Goal: Task Accomplishment & Management: Manage account settings

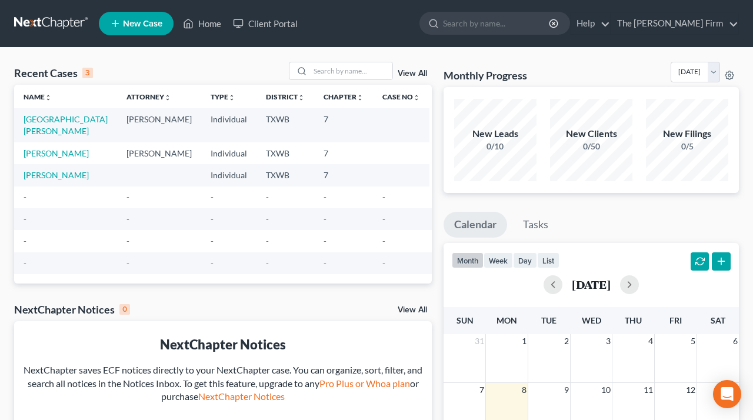
click at [81, 142] on td "[PERSON_NAME]" at bounding box center [65, 153] width 103 height 22
click at [66, 148] on link "[PERSON_NAME]" at bounding box center [56, 153] width 65 height 10
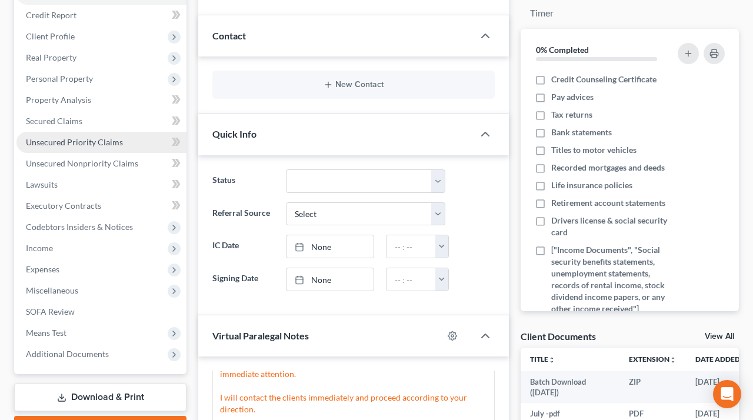
scroll to position [142, 0]
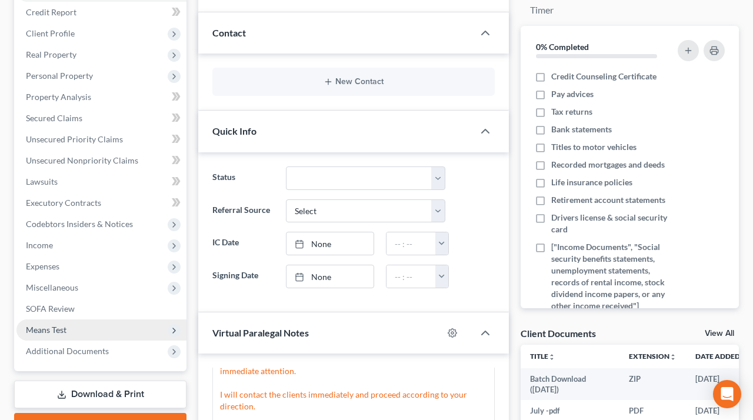
click at [59, 328] on span "Means Test" at bounding box center [46, 330] width 41 height 10
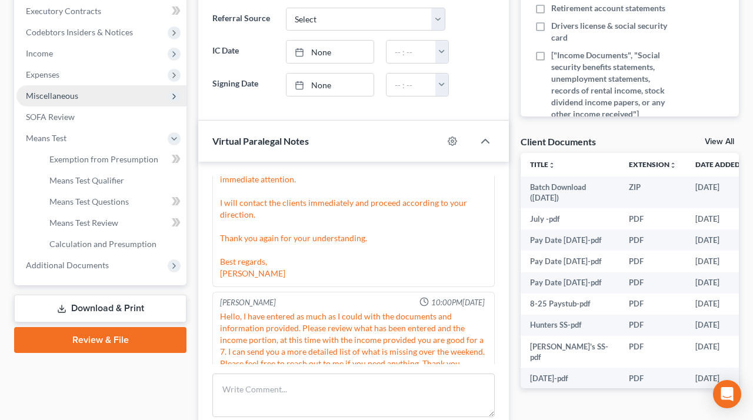
scroll to position [349, 0]
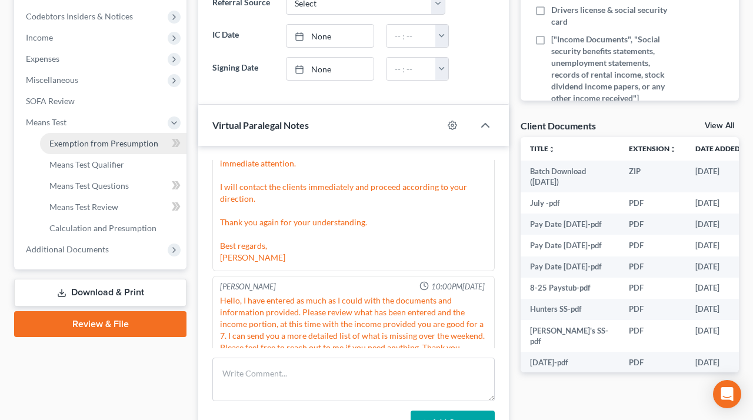
click at [88, 145] on span "Exemption from Presumption" at bounding box center [103, 143] width 109 height 10
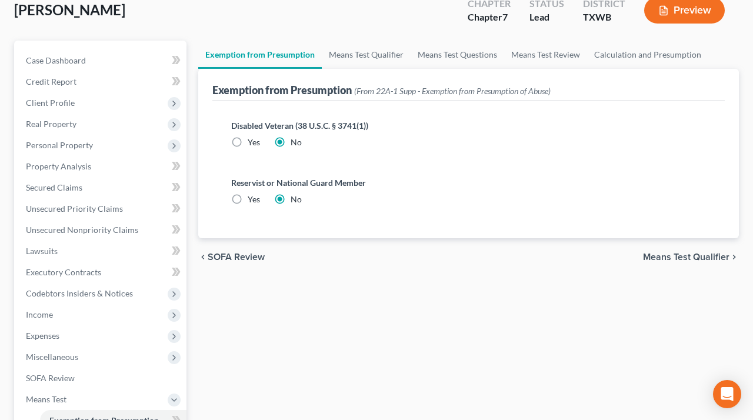
scroll to position [78, 0]
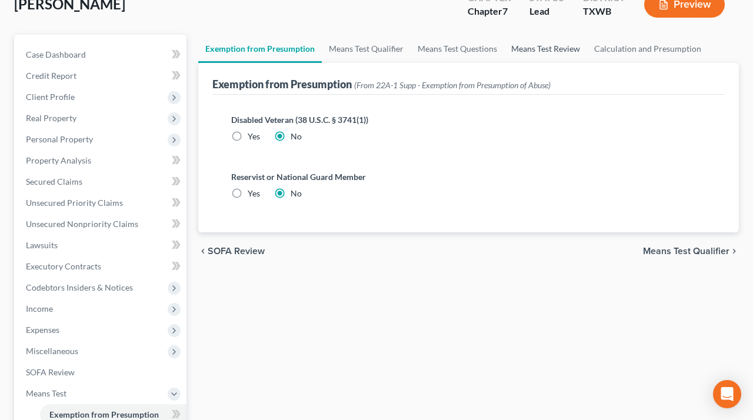
click at [537, 52] on link "Means Test Review" at bounding box center [545, 49] width 83 height 28
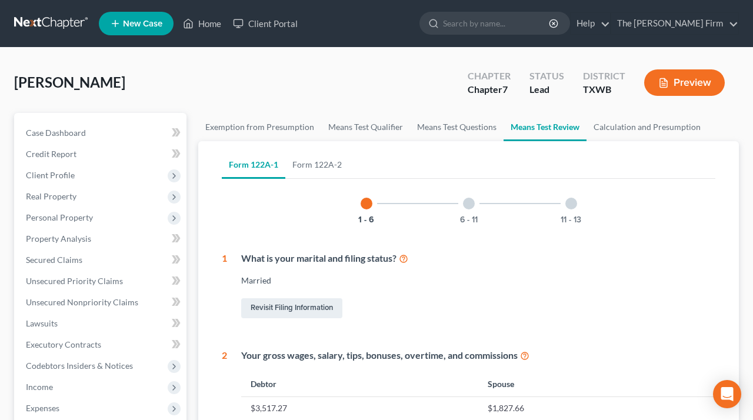
click at [668, 86] on icon "button" at bounding box center [663, 83] width 11 height 11
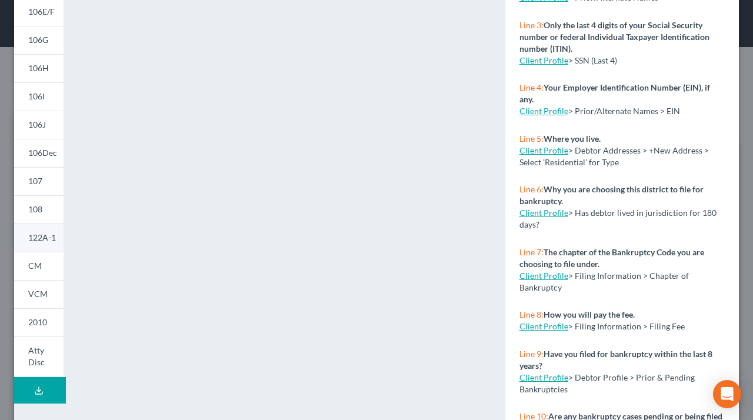
scroll to position [212, 0]
click at [44, 230] on link "122A-1" at bounding box center [38, 238] width 49 height 28
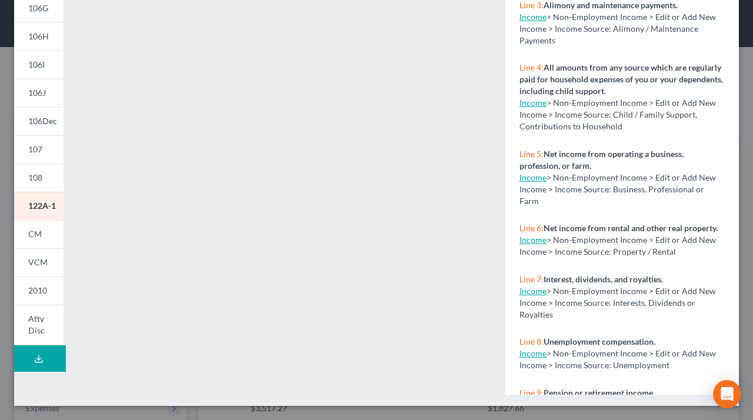
scroll to position [244, 0]
click at [72, 135] on div "<object ng-attr-data='[URL][DOMAIN_NAME]' type='application/pdf' width='100%' h…" at bounding box center [283, 108] width 429 height 595
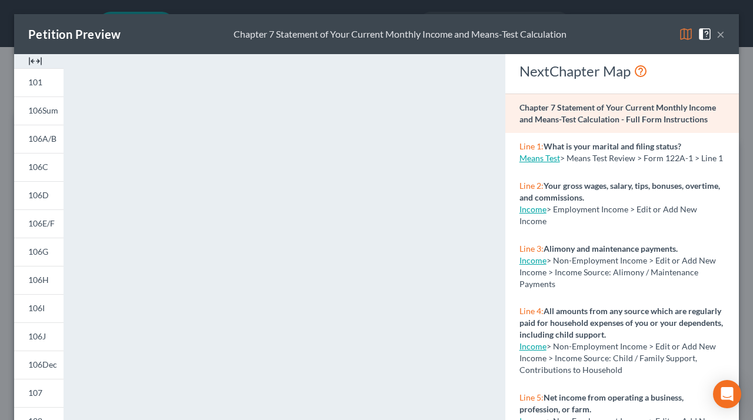
scroll to position [0, 0]
click at [719, 35] on button "×" at bounding box center [721, 34] width 8 height 14
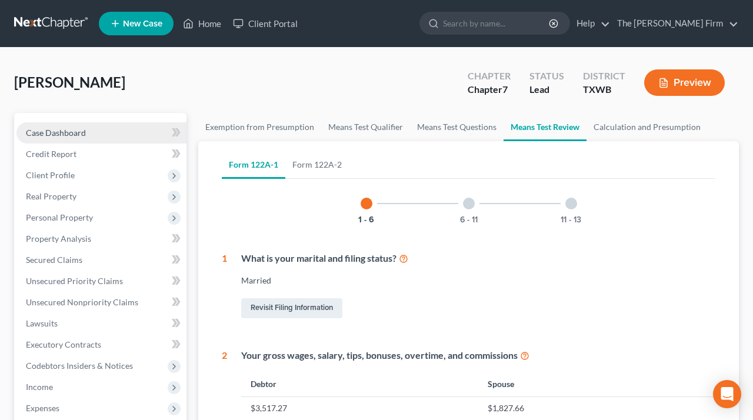
click at [72, 129] on span "Case Dashboard" at bounding box center [56, 133] width 60 height 10
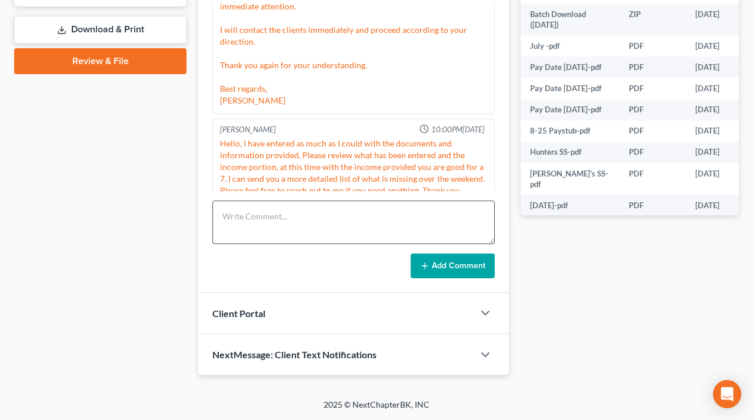
scroll to position [506, 0]
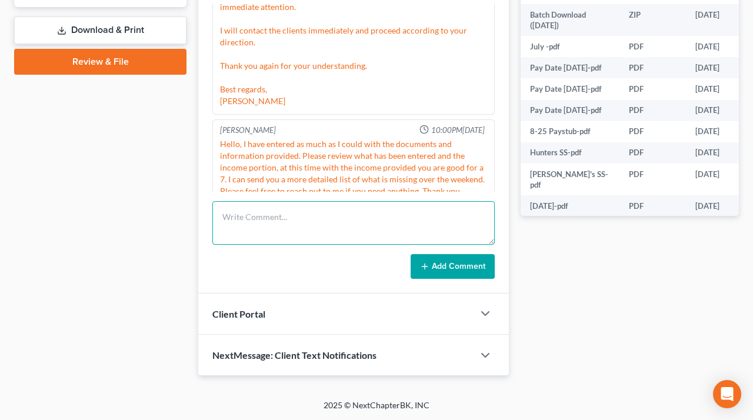
click at [278, 226] on textarea at bounding box center [353, 223] width 282 height 44
type textarea "OK will review and await the documents. Thank you."
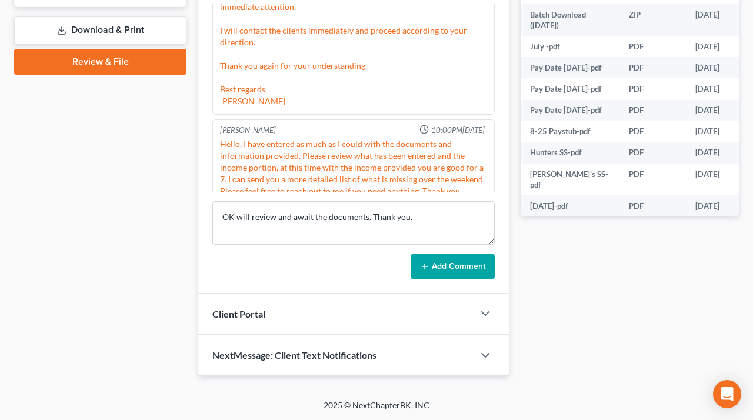
click at [452, 261] on button "Add Comment" at bounding box center [453, 266] width 84 height 25
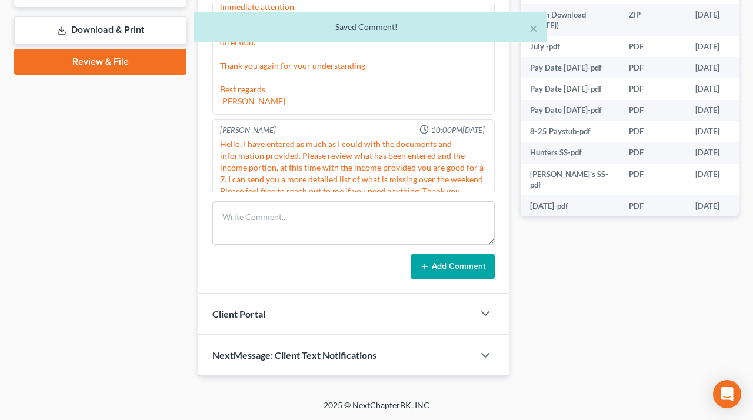
scroll to position [746, 0]
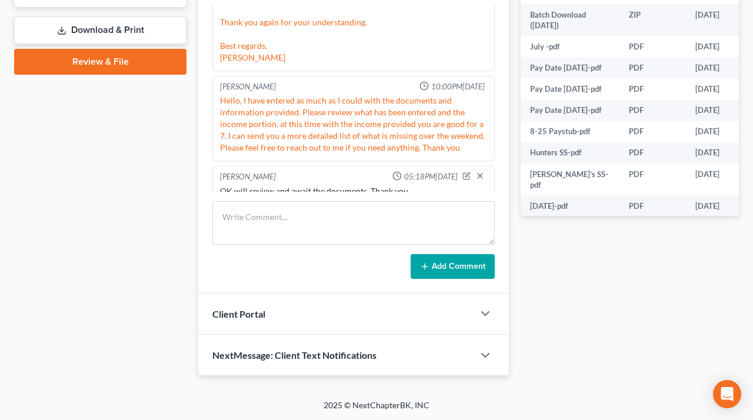
click at [228, 1] on div "Is this an emergency case? - No Would you like the Virtual Paralegal to help pr…" at bounding box center [353, 141] width 311 height 304
